Goal: Task Accomplishment & Management: Use online tool/utility

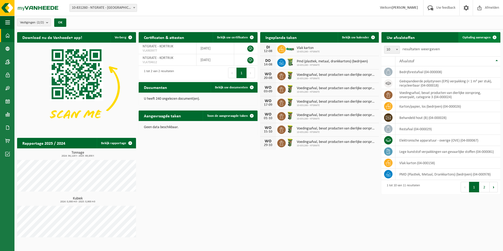
click at [478, 37] on span "Ophaling aanvragen" at bounding box center [477, 37] width 28 height 3
click at [282, 50] on icon at bounding box center [281, 49] width 5 height 5
click at [300, 48] on span "Vlak karton" at bounding box center [308, 48] width 23 height 4
click at [268, 49] on div "12-08" at bounding box center [268, 51] width 11 height 4
